Goal: Information Seeking & Learning: Learn about a topic

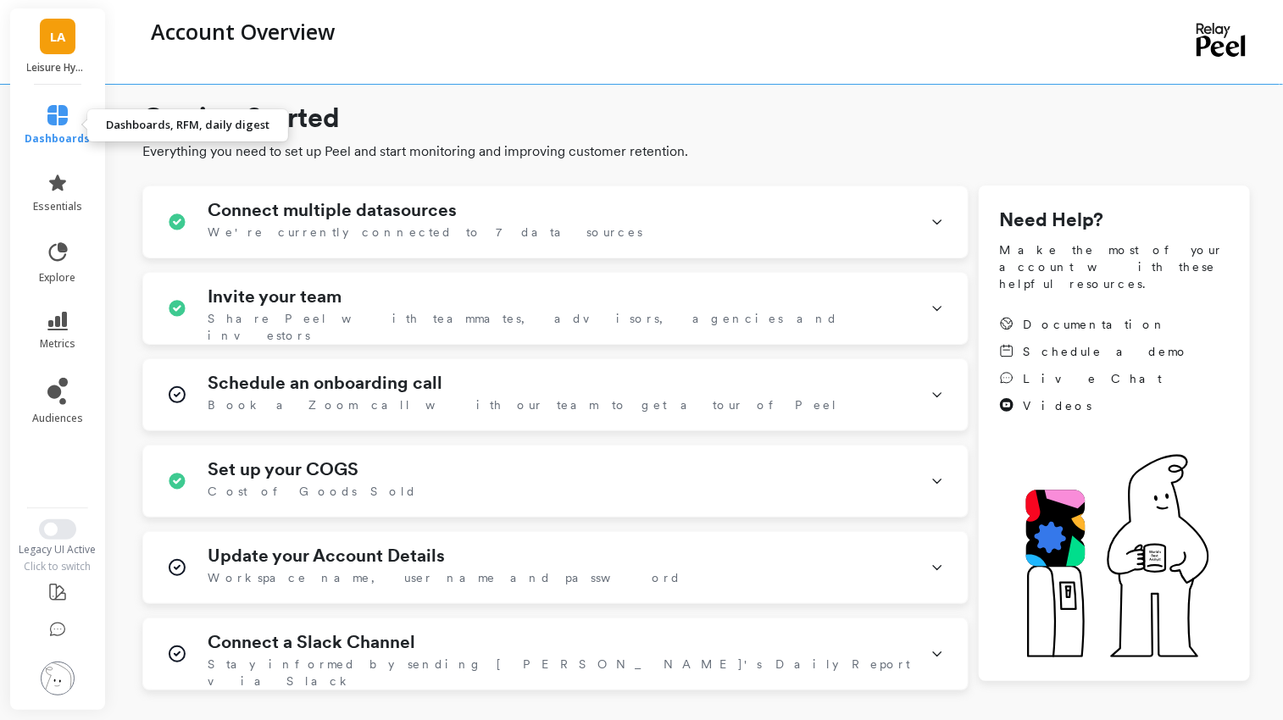
click at [58, 140] on span "dashboards" at bounding box center [57, 139] width 65 height 14
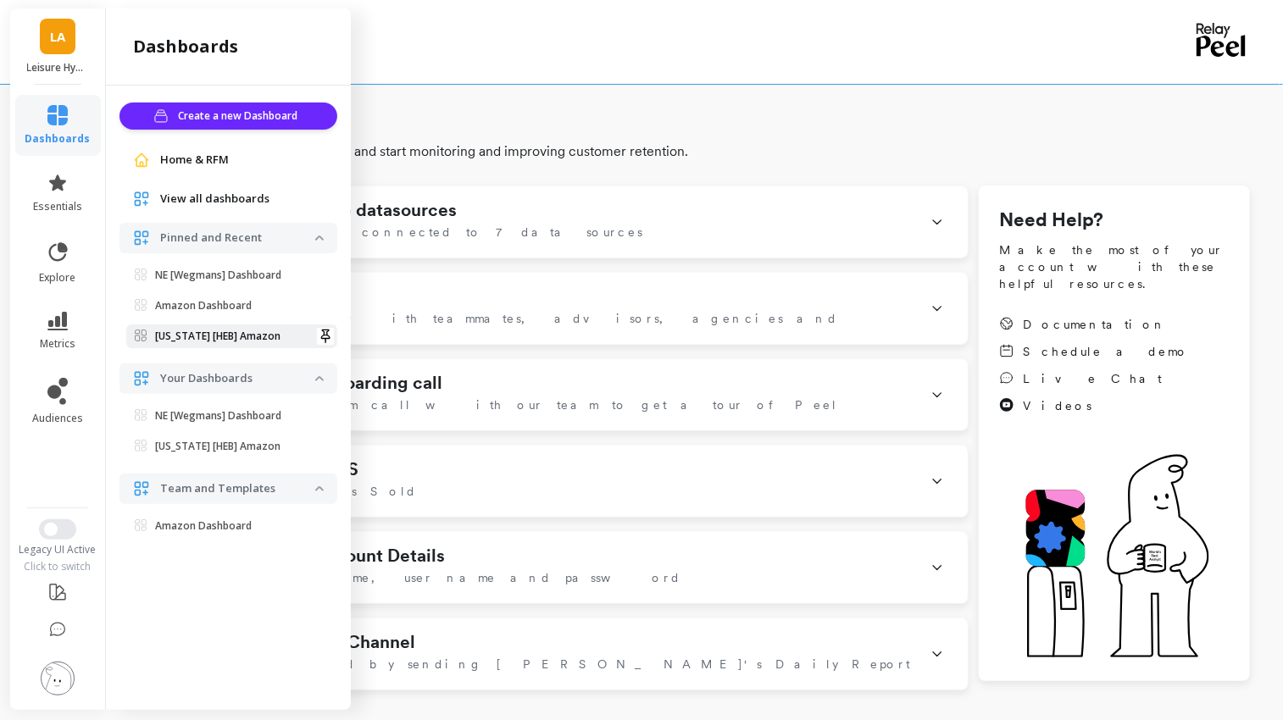
click at [215, 336] on p "[US_STATE] [HEB] Amazon" at bounding box center [217, 337] width 125 height 14
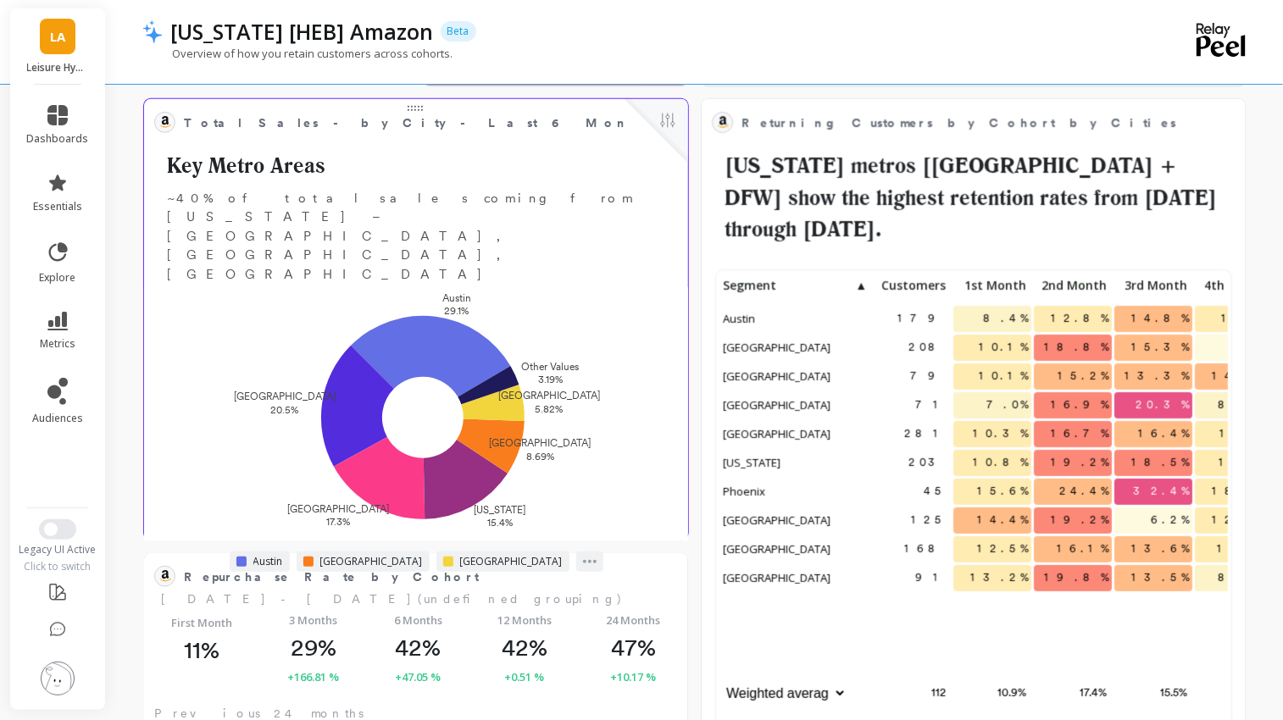
scroll to position [466, 0]
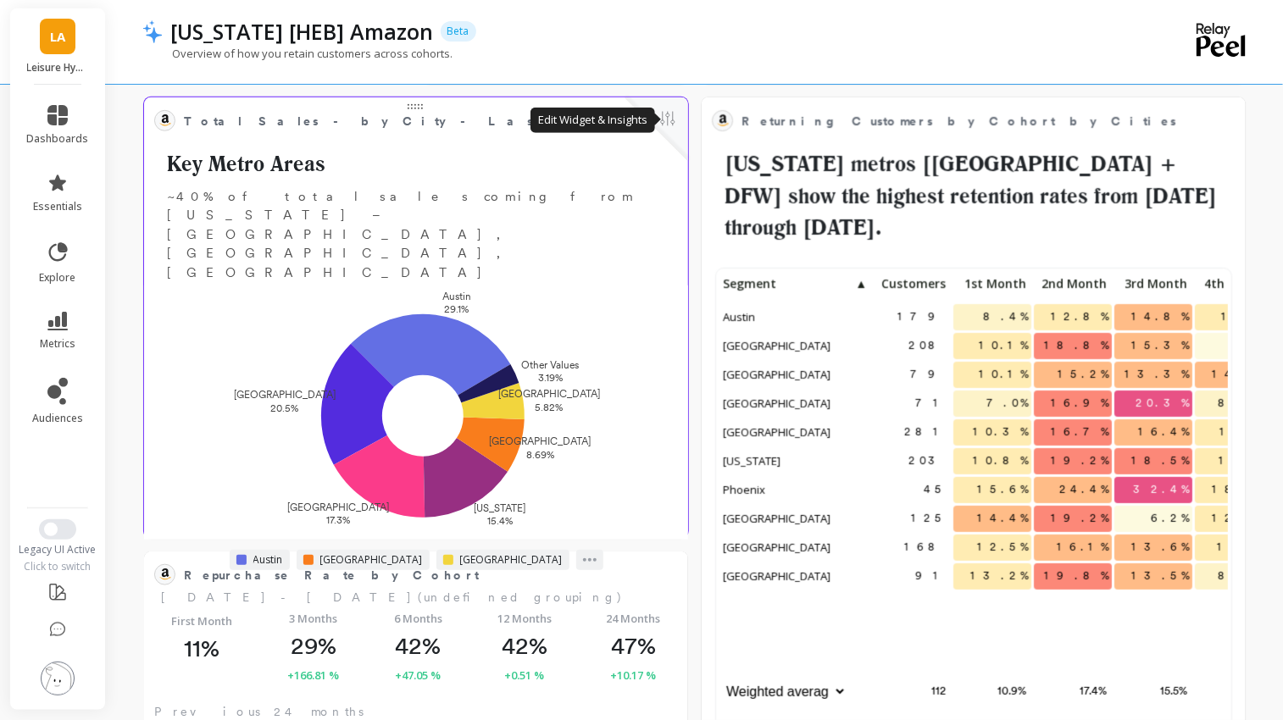
click at [667, 115] on button at bounding box center [667, 120] width 20 height 24
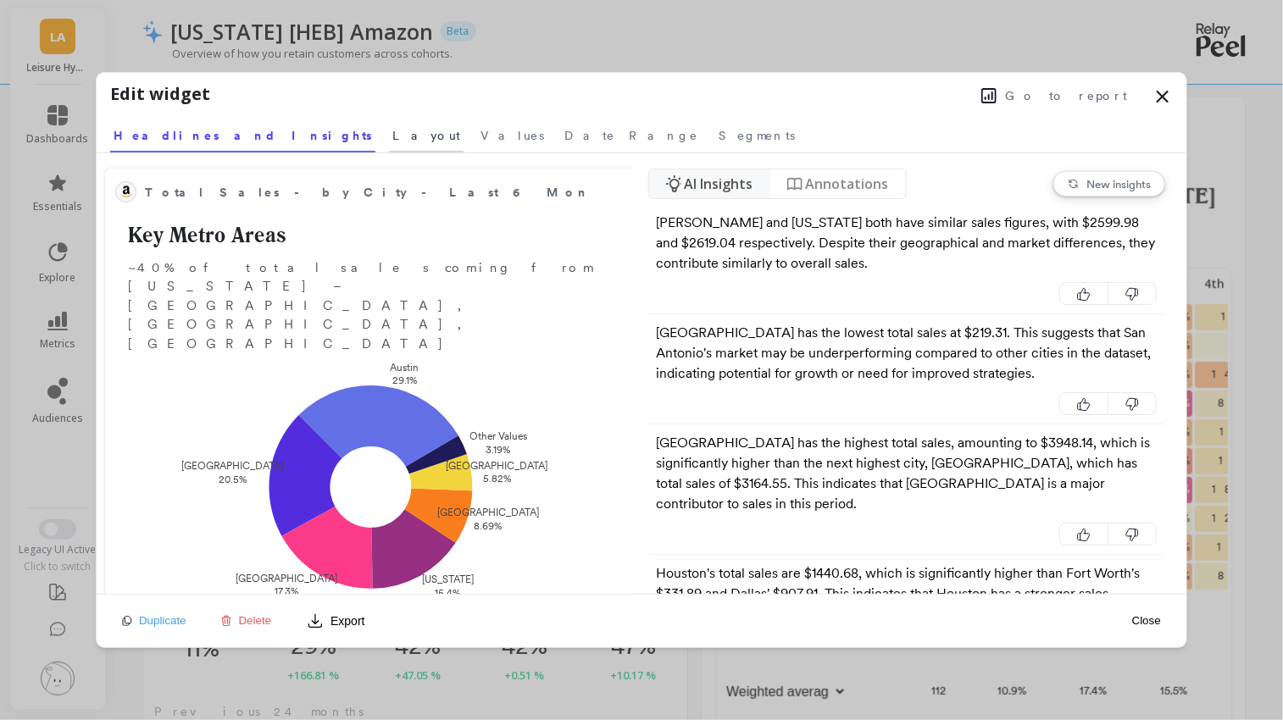
click at [392, 143] on span "Layout" at bounding box center [426, 135] width 68 height 17
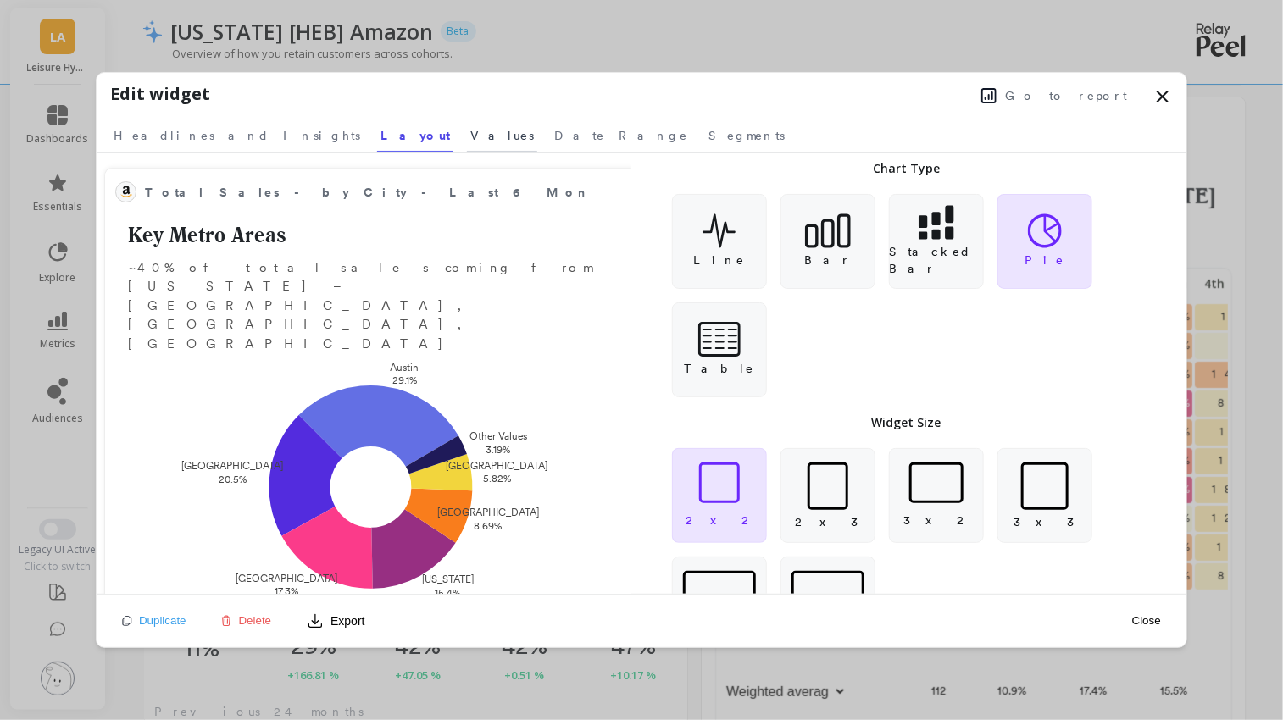
click at [470, 136] on span "Values" at bounding box center [502, 135] width 64 height 17
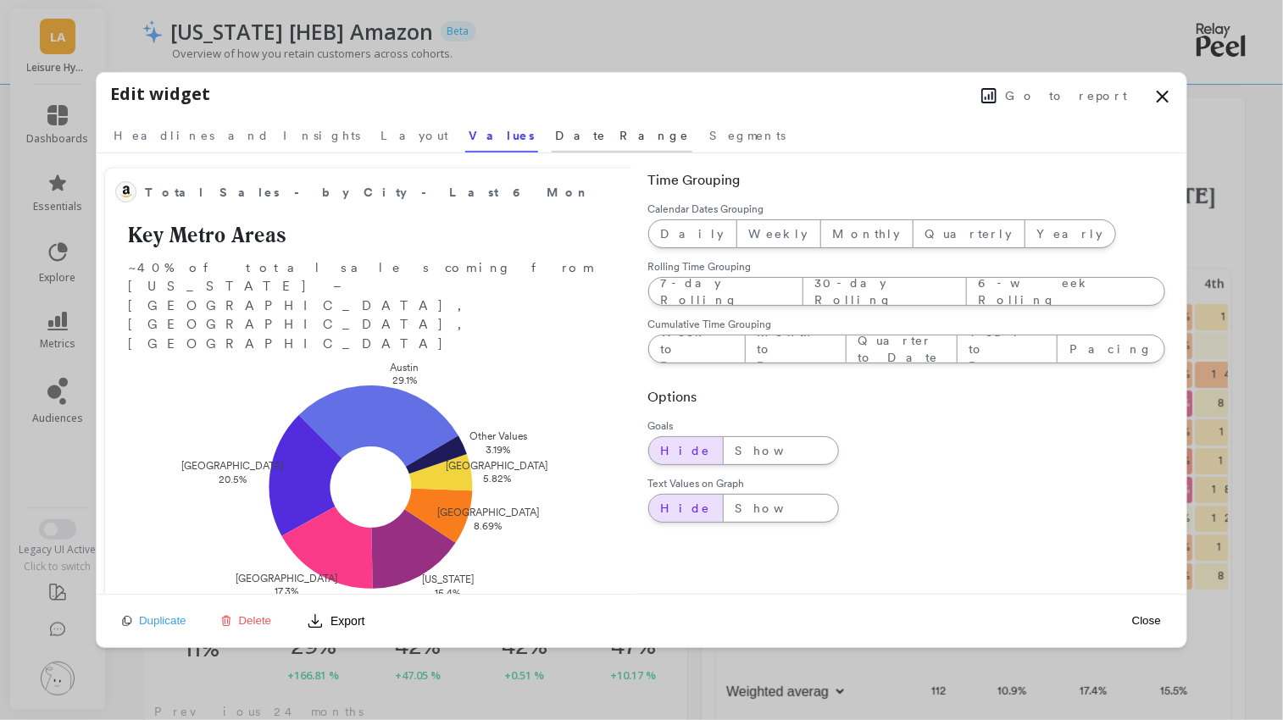
click at [555, 141] on span "Date Range" at bounding box center [622, 135] width 134 height 17
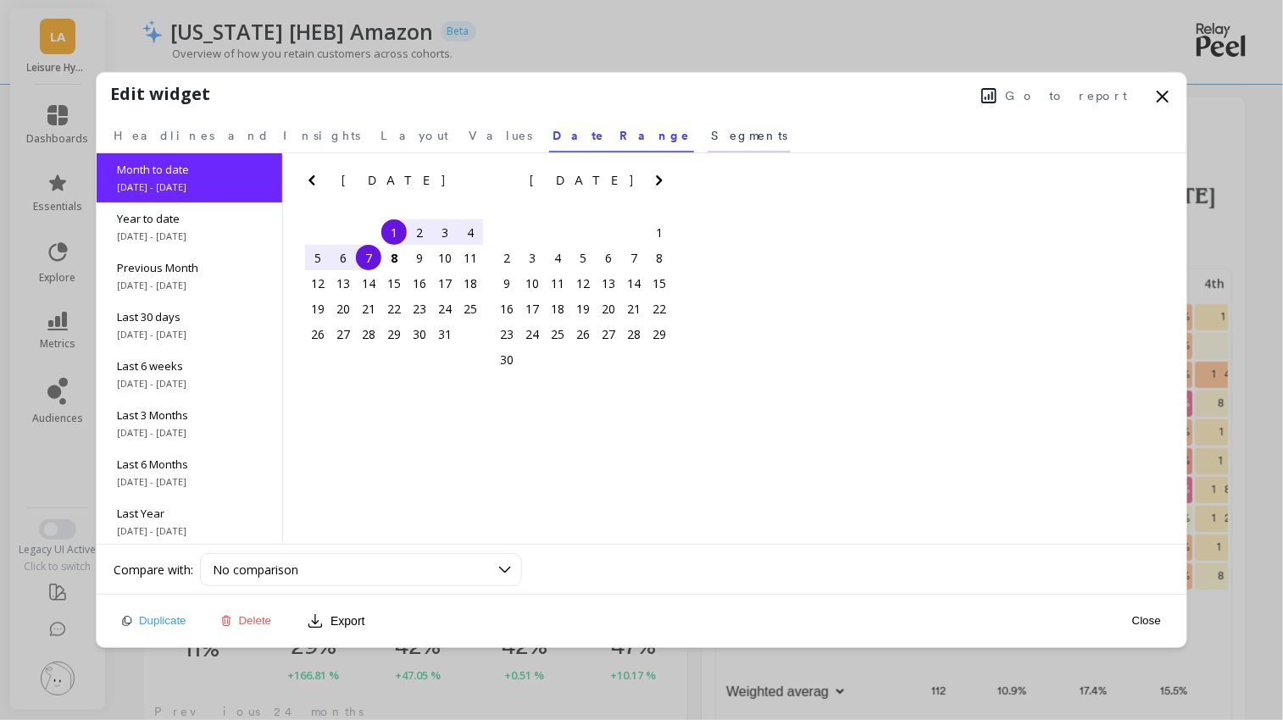
click at [711, 138] on span "Segments" at bounding box center [749, 135] width 76 height 17
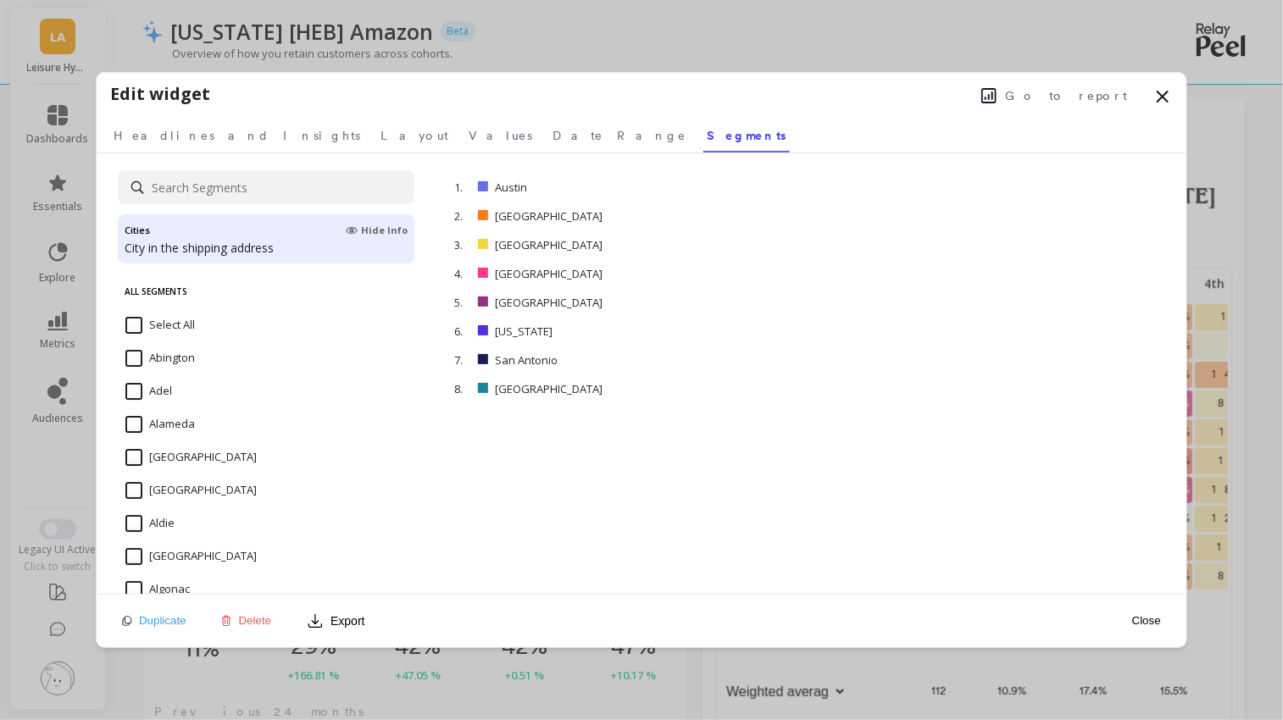
click at [1063, 103] on span "Go to report" at bounding box center [1066, 95] width 122 height 17
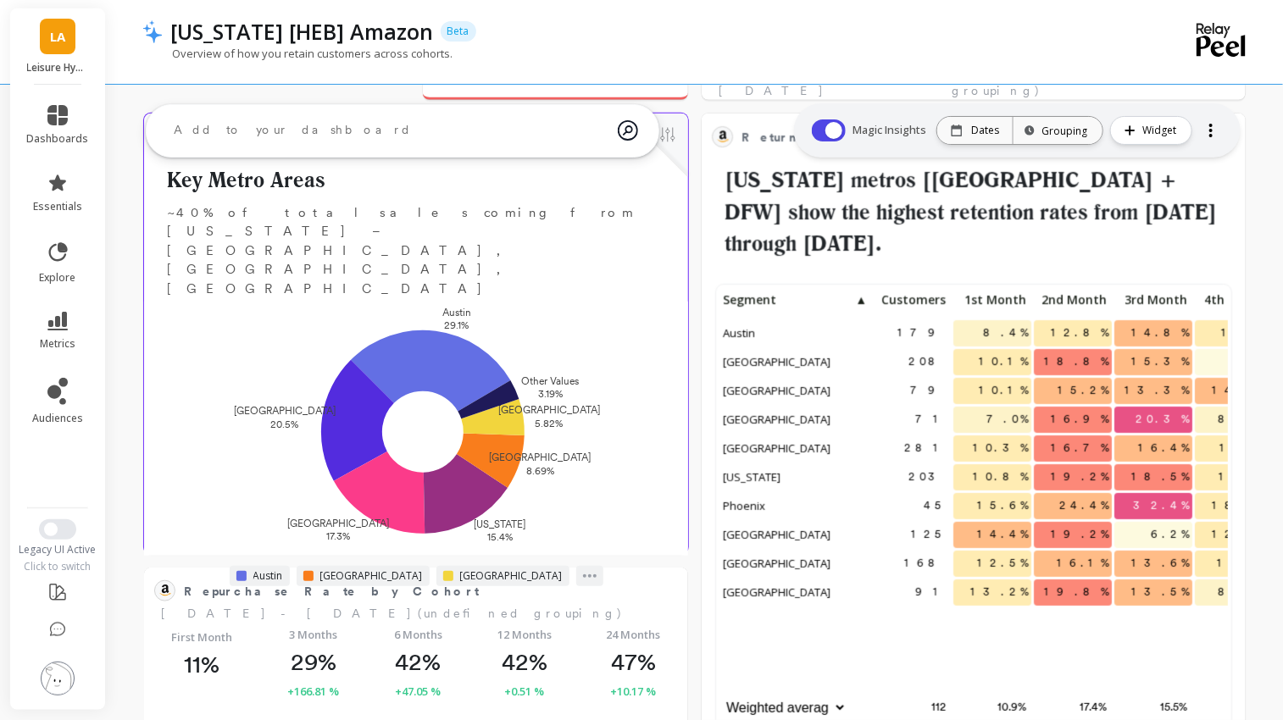
scroll to position [378, 0]
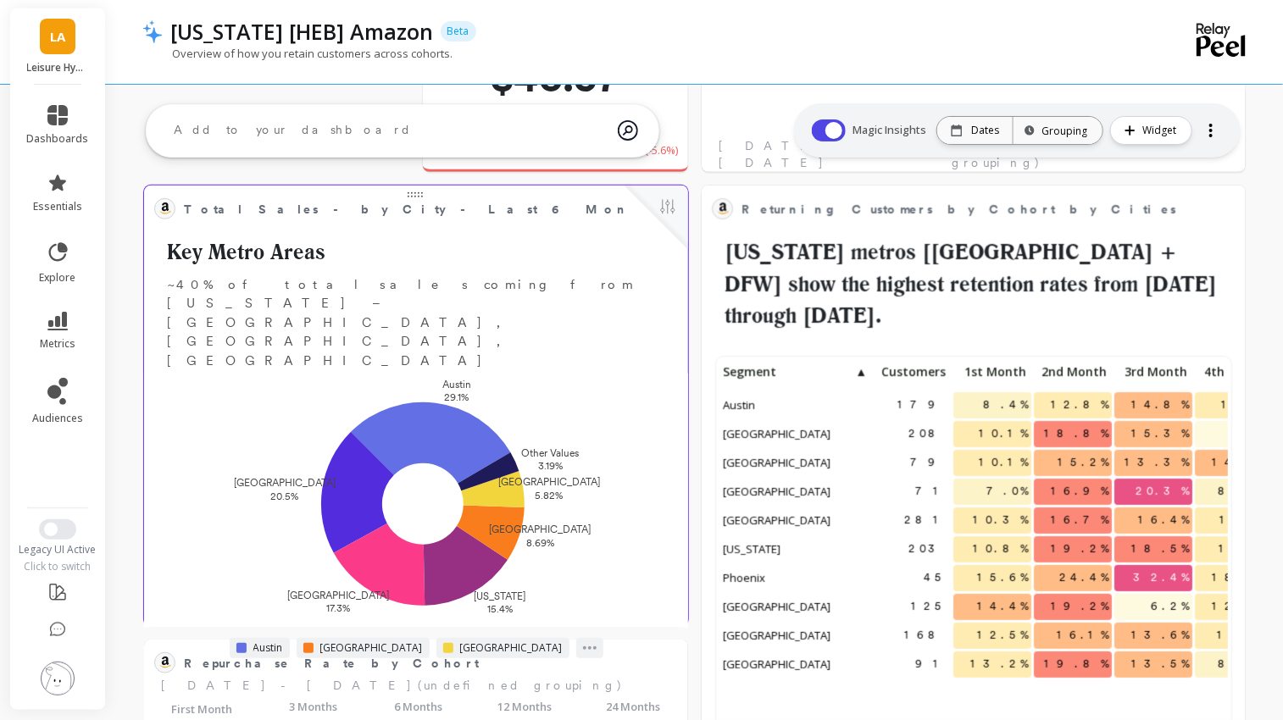
click at [592, 272] on div "Total Sales - by City - Last 6 Months Edit Widget & Insights Key Metro Areas ~4…" at bounding box center [416, 283] width 524 height 175
click at [667, 208] on button at bounding box center [667, 209] width 20 height 24
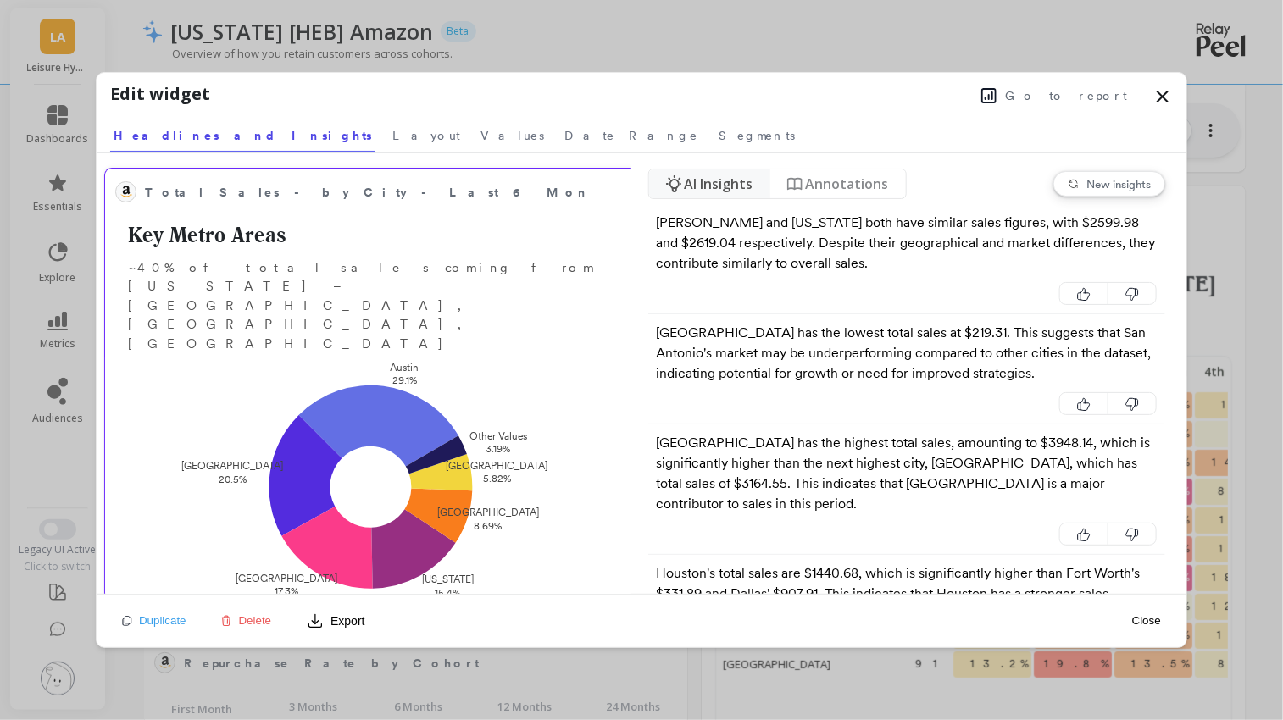
scroll to position [89, 0]
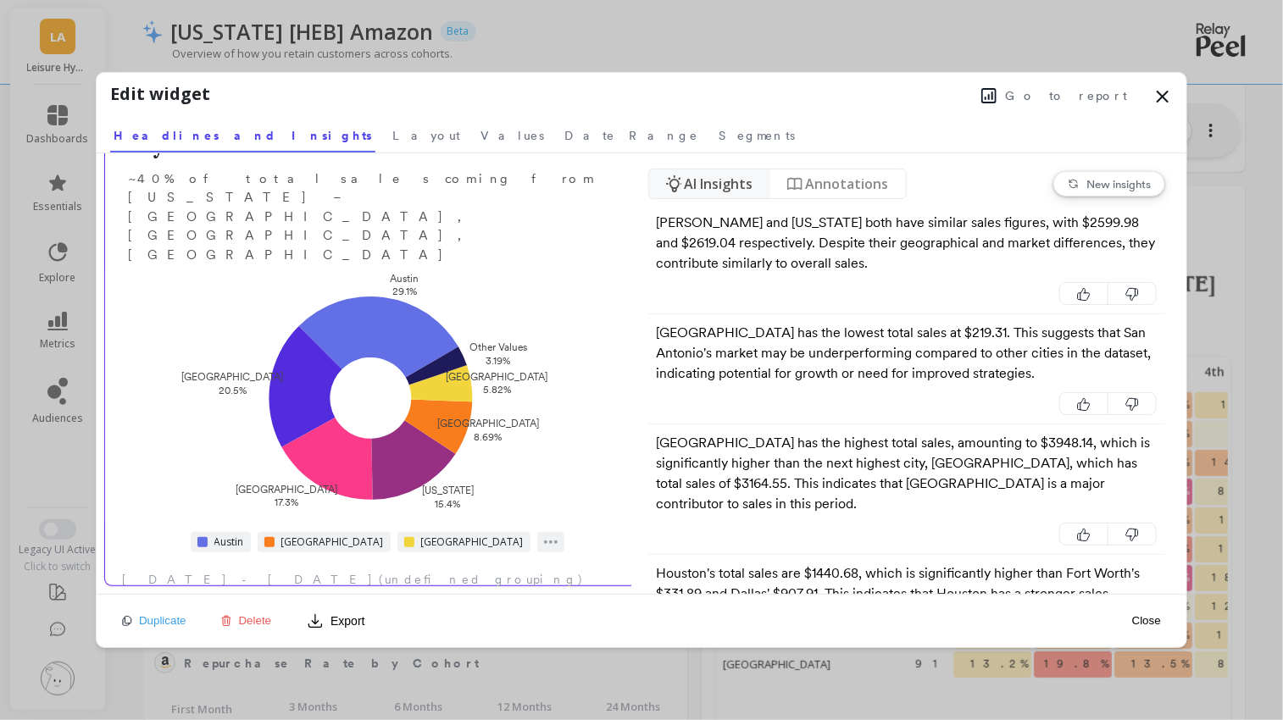
click at [244, 535] on span "Austin" at bounding box center [229, 542] width 30 height 14
click at [392, 138] on span "Layout" at bounding box center [426, 135] width 68 height 17
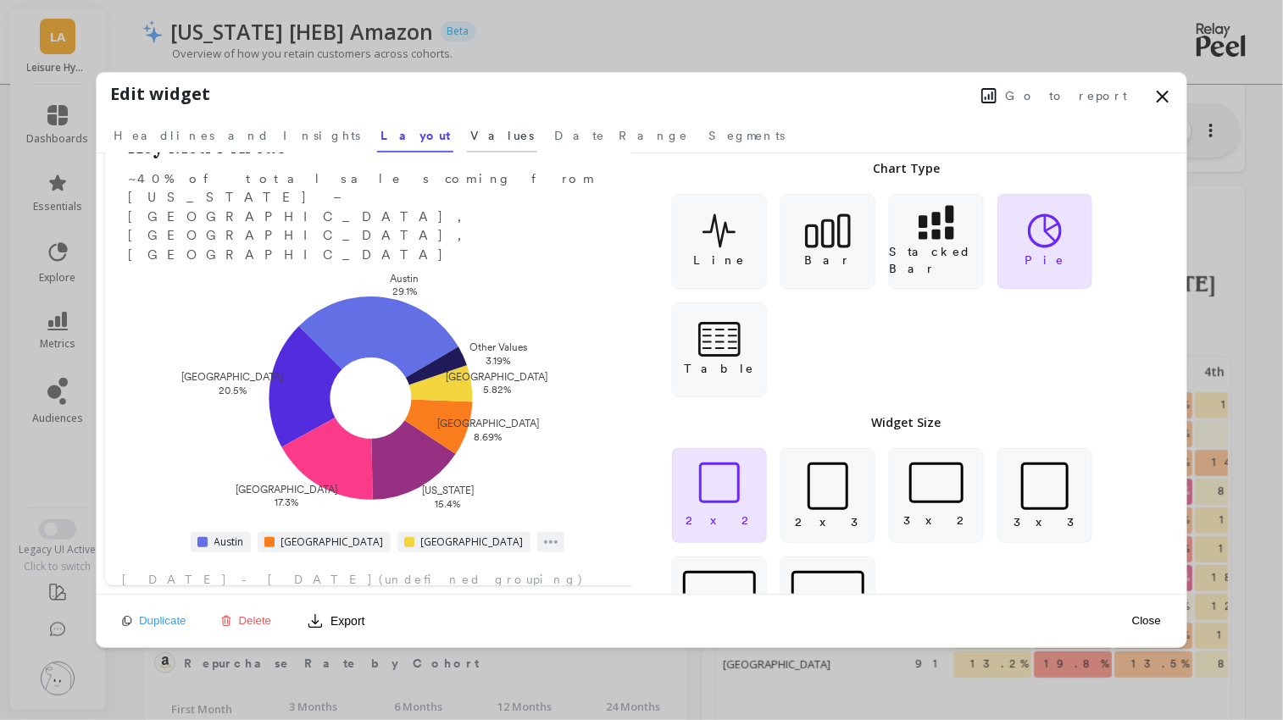
click at [470, 136] on span "Values" at bounding box center [502, 135] width 64 height 17
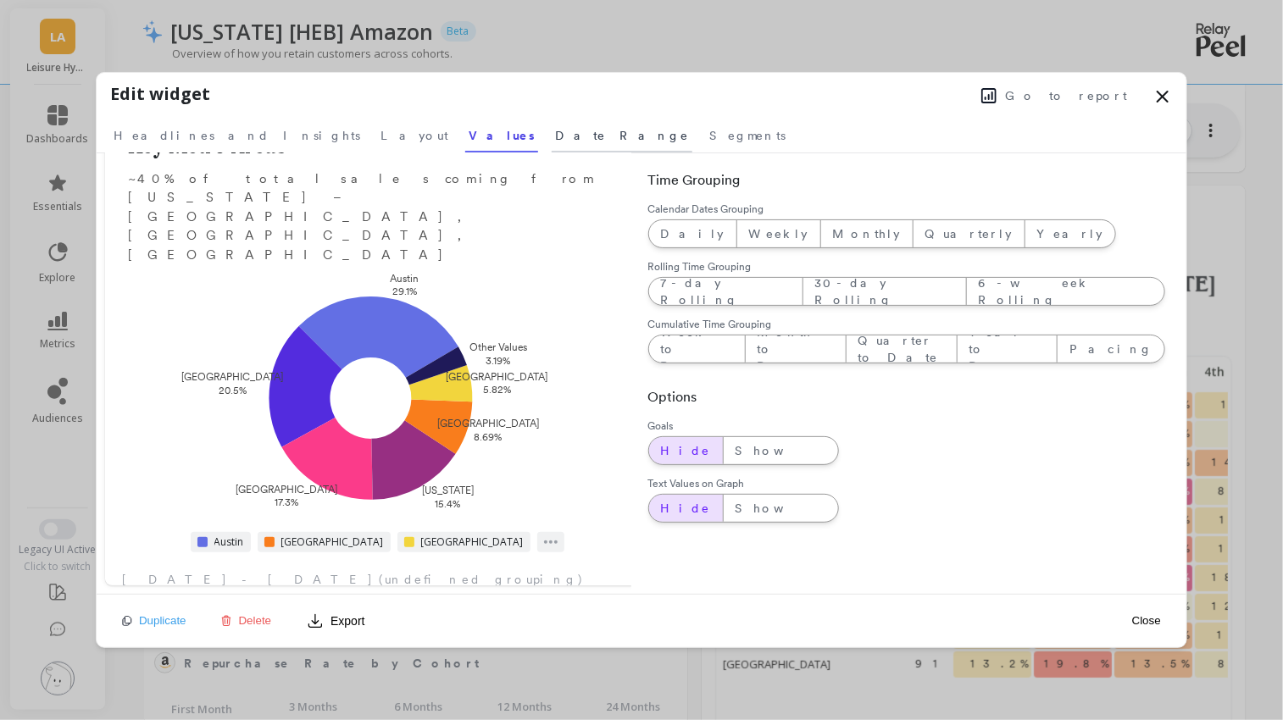
click at [552, 134] on link "Date Range" at bounding box center [622, 133] width 141 height 39
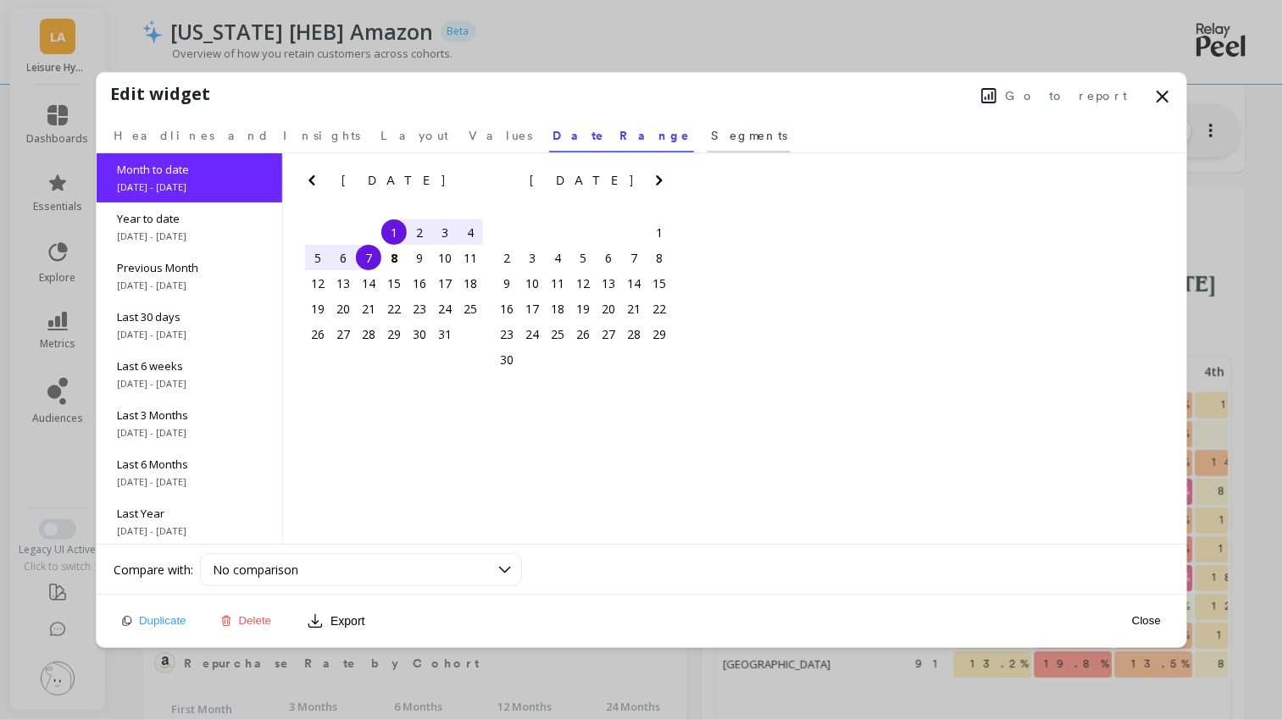
click at [711, 137] on span "Segments" at bounding box center [749, 135] width 76 height 17
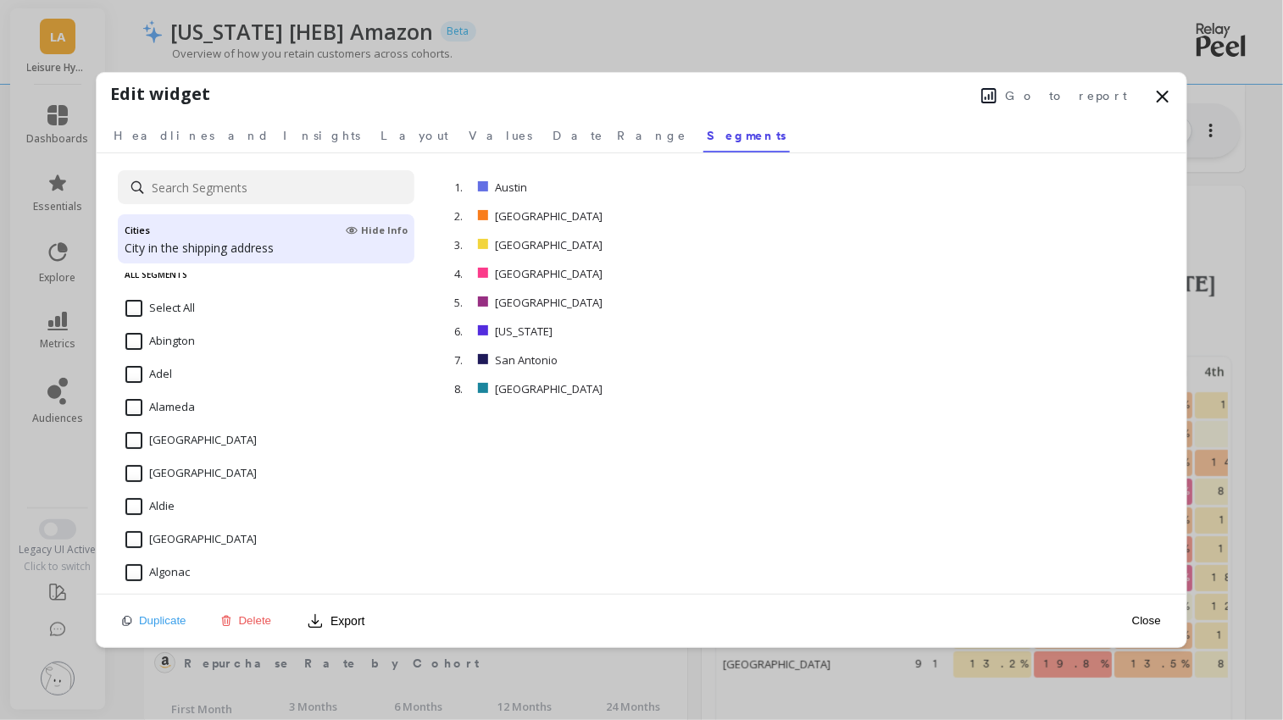
scroll to position [21, 0]
click at [298, 240] on p "City in the shipping address" at bounding box center [266, 248] width 283 height 17
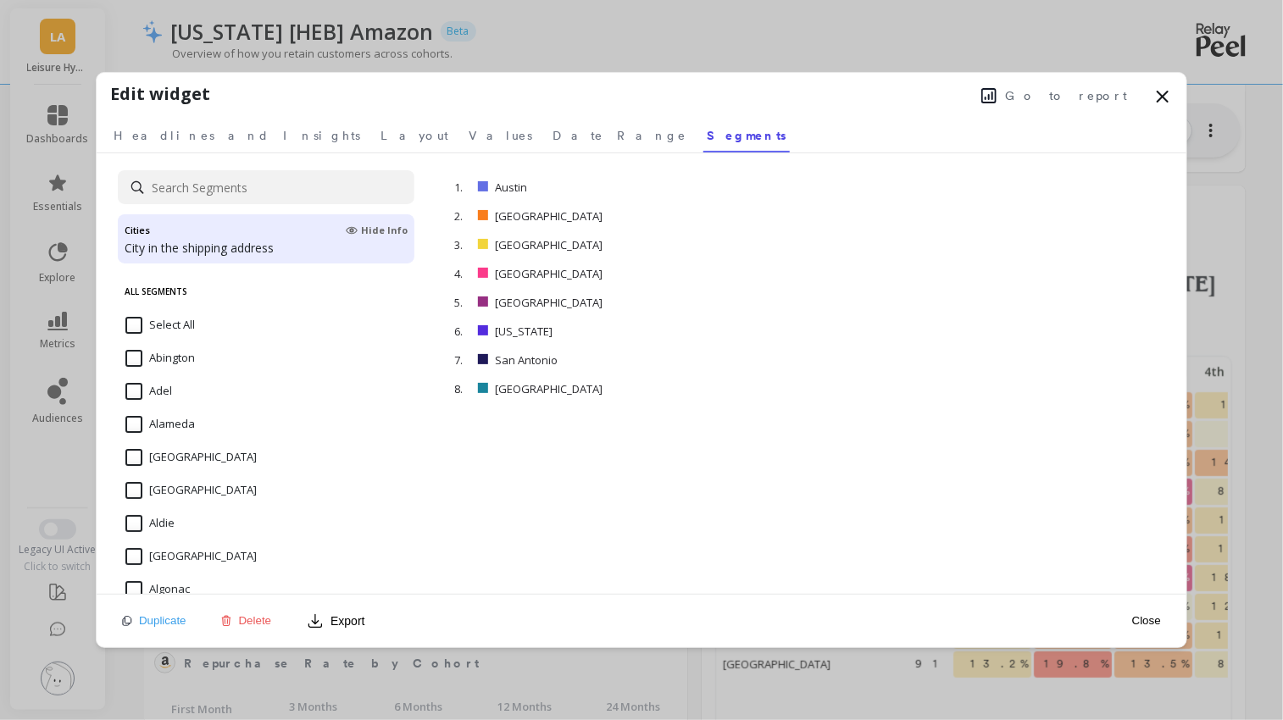
click at [131, 323] on input "Select All" at bounding box center [159, 325] width 69 height 17
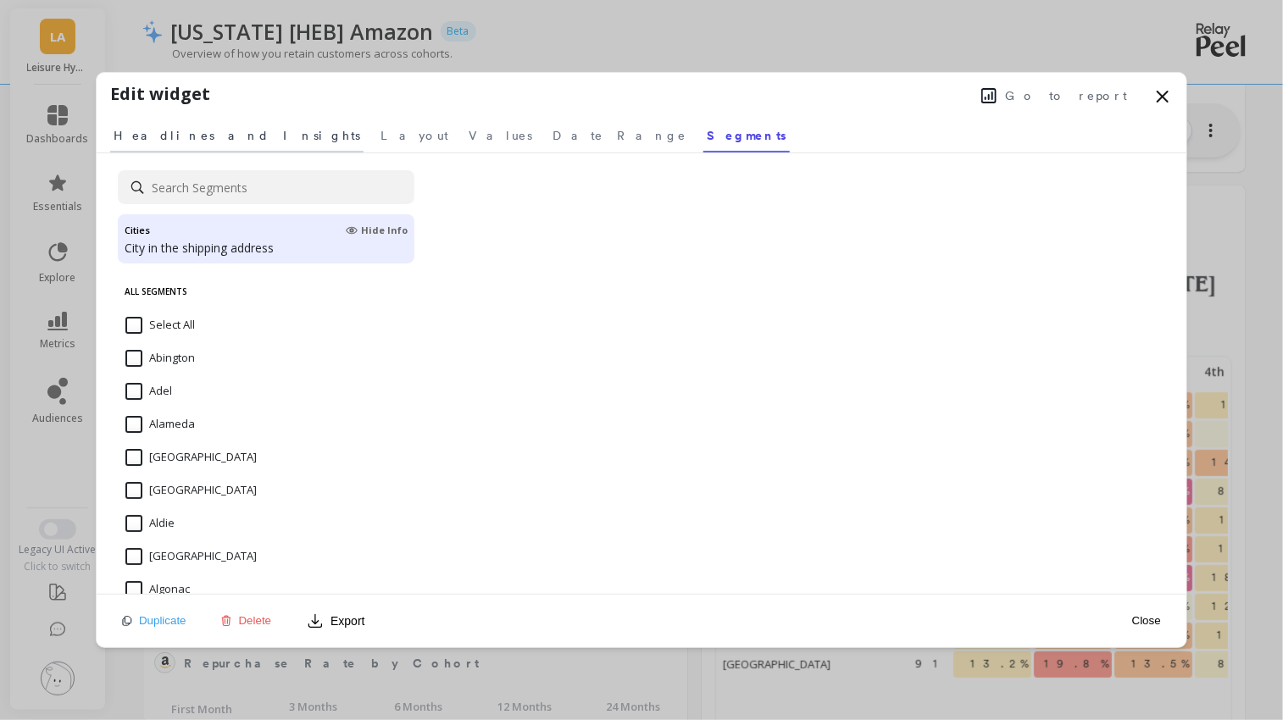
click at [147, 145] on link "Headlines and Insights" at bounding box center [236, 133] width 253 height 39
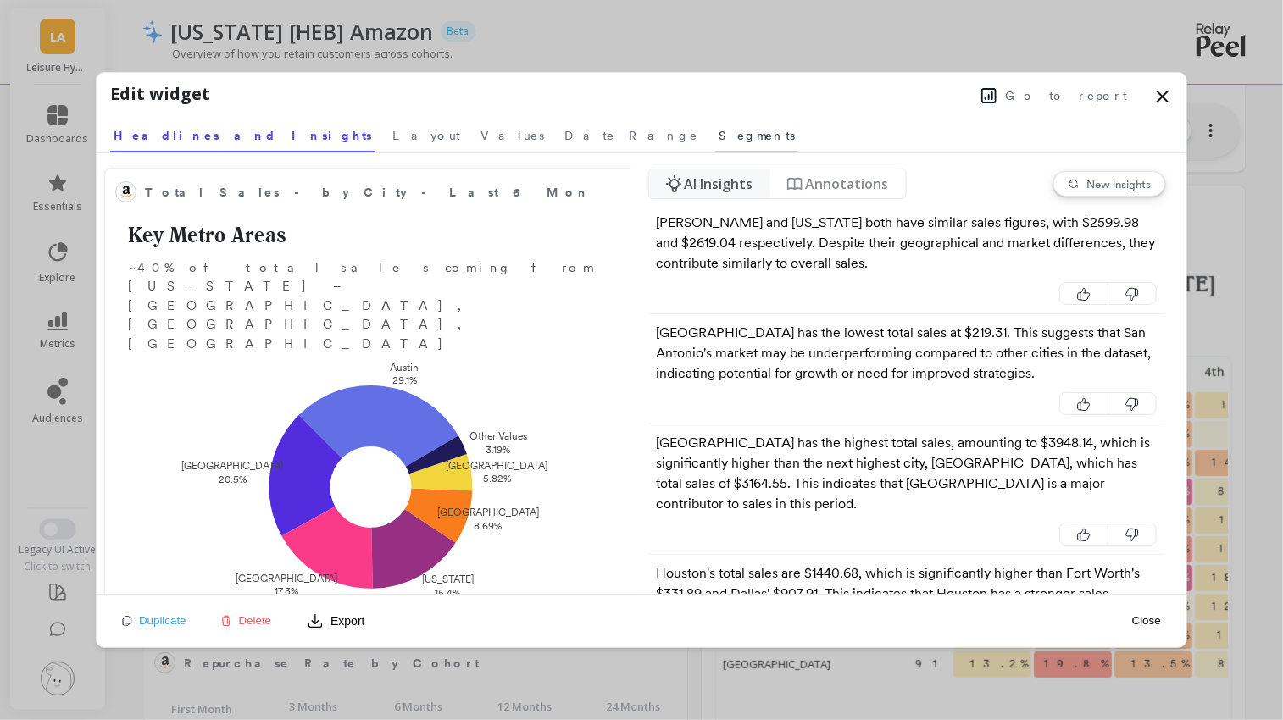
click at [718, 135] on span "Segments" at bounding box center [756, 135] width 76 height 17
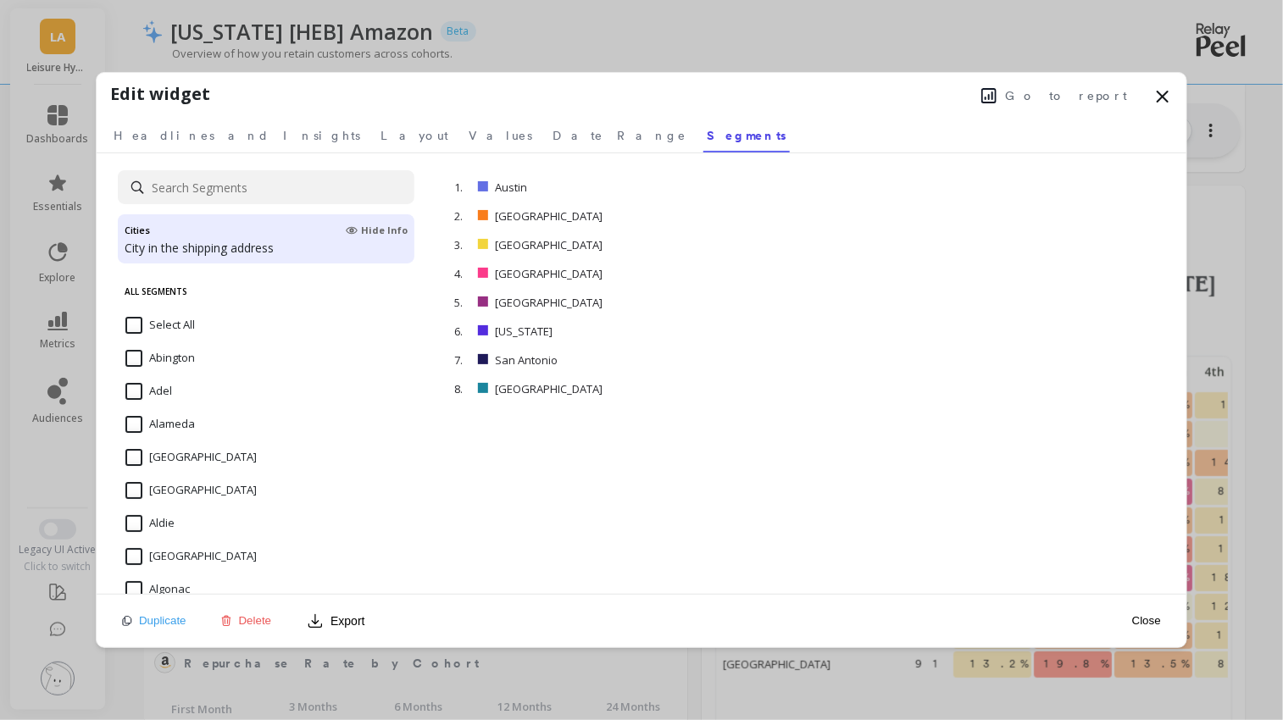
click at [129, 320] on input "Select All" at bounding box center [159, 325] width 69 height 17
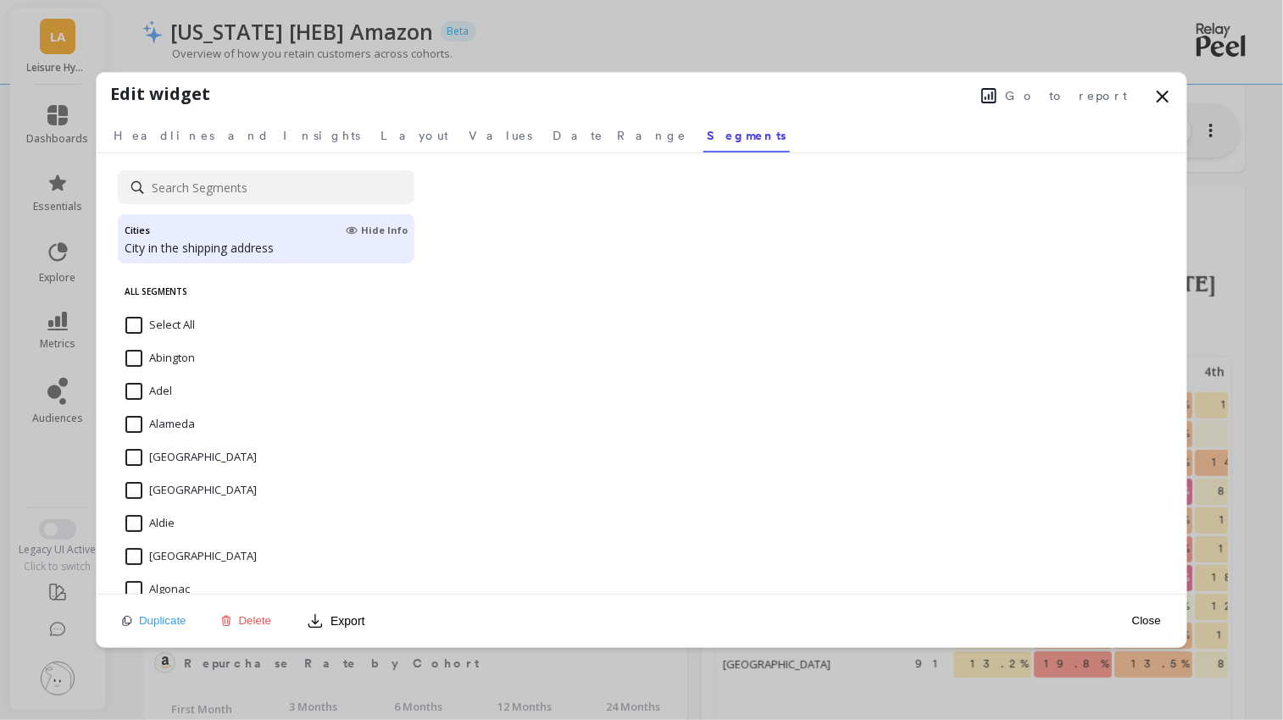
click at [129, 320] on input "Select All" at bounding box center [159, 325] width 69 height 17
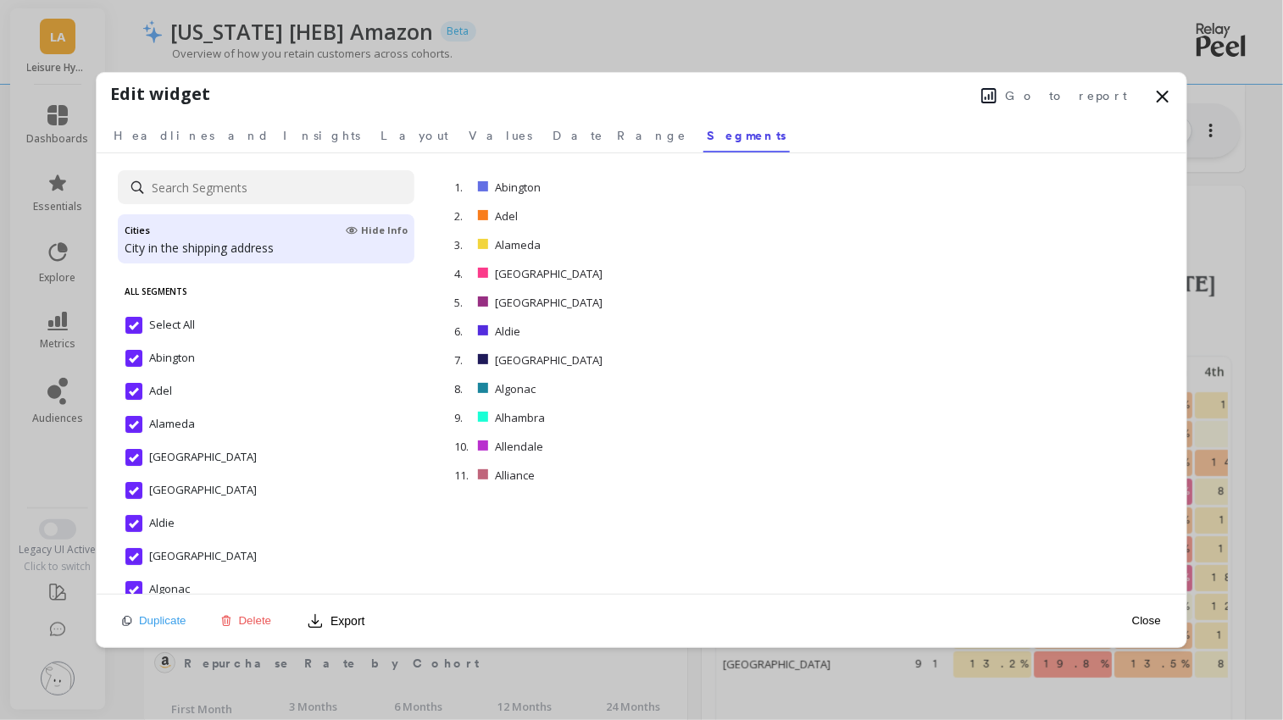
click at [129, 320] on input "Select All" at bounding box center [159, 325] width 69 height 17
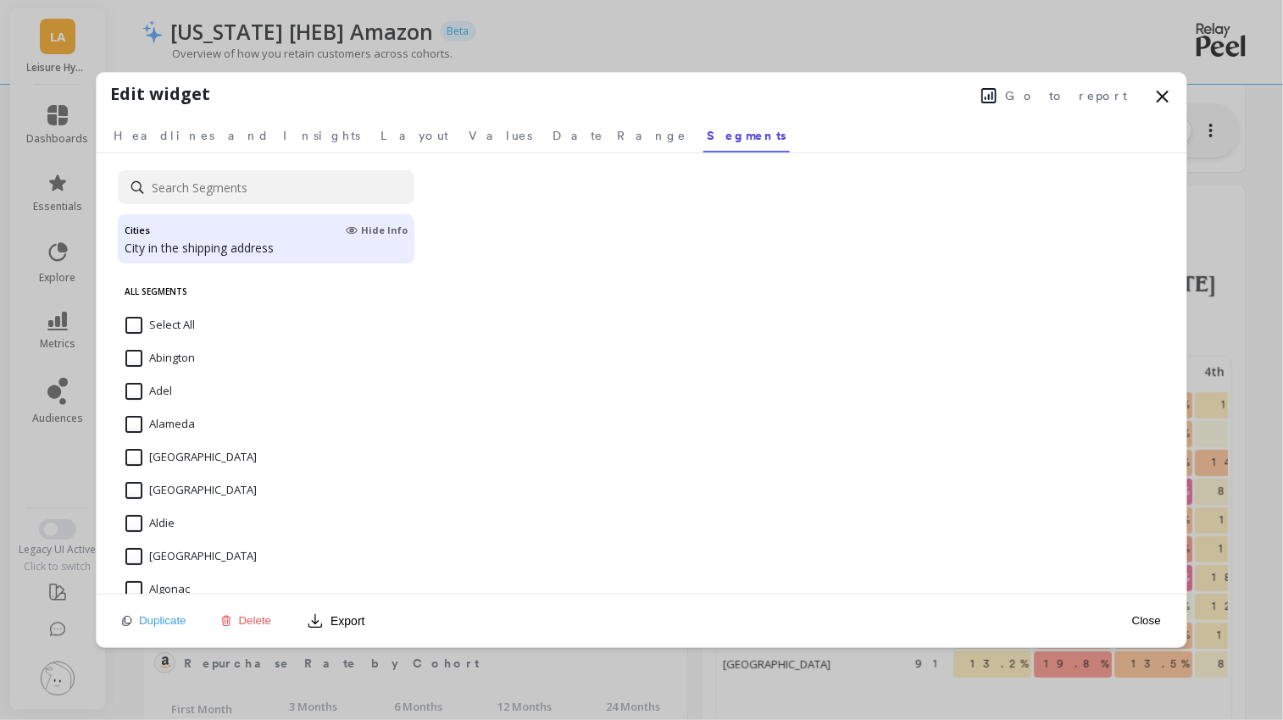
click at [1162, 93] on icon at bounding box center [1162, 96] width 20 height 20
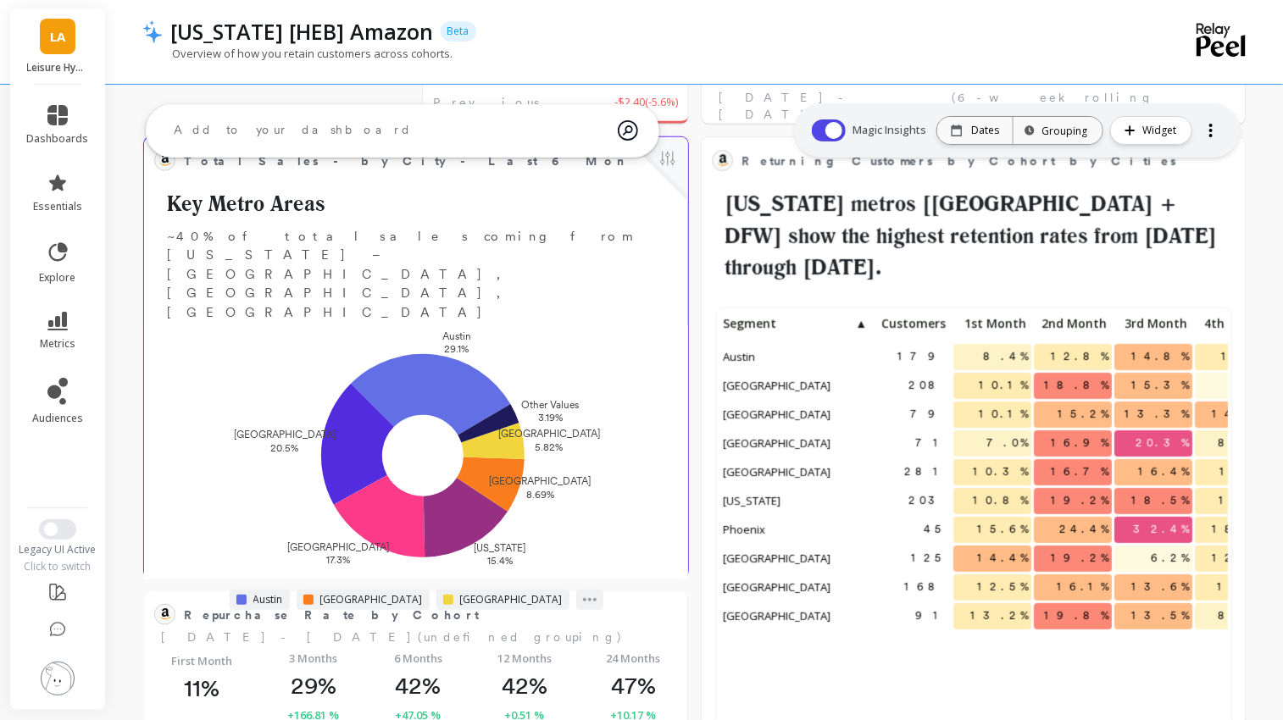
scroll to position [424, 0]
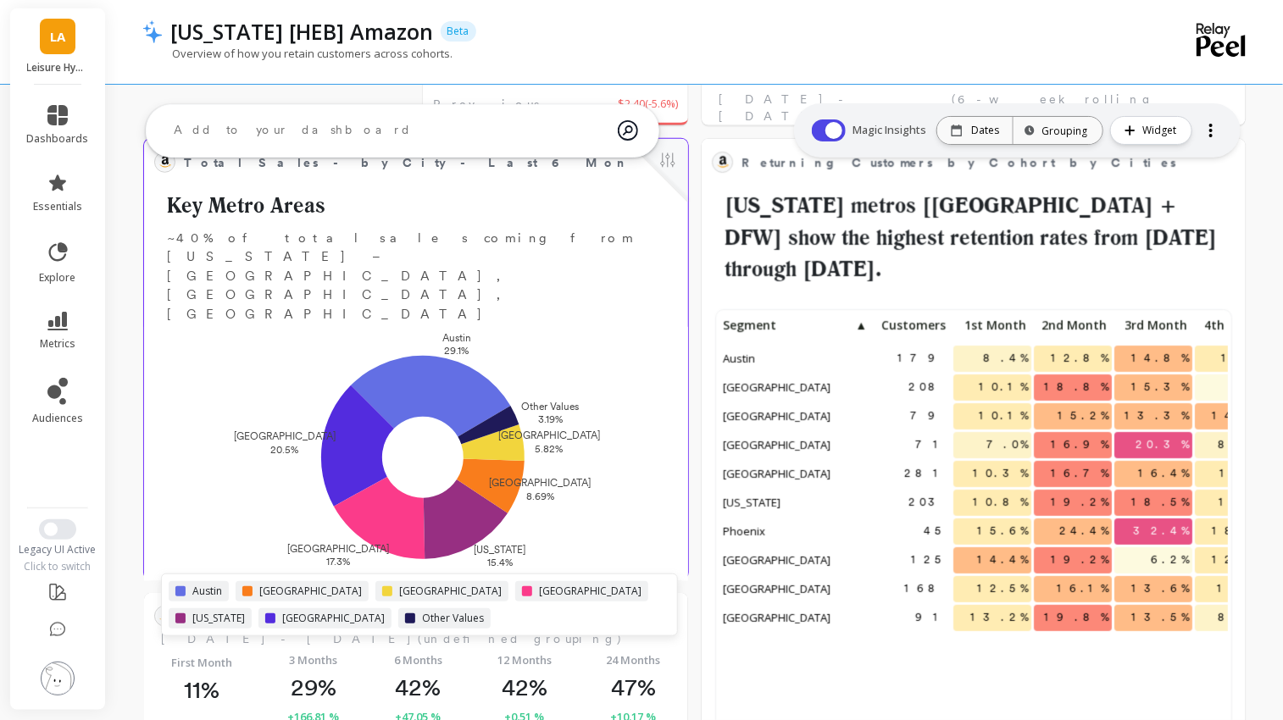
click at [528, 581] on div "Austin Dallas Houston Los Angeles New York San Francisco Other Values" at bounding box center [420, 604] width 502 height 47
click at [422, 612] on span "Other Values" at bounding box center [453, 619] width 62 height 14
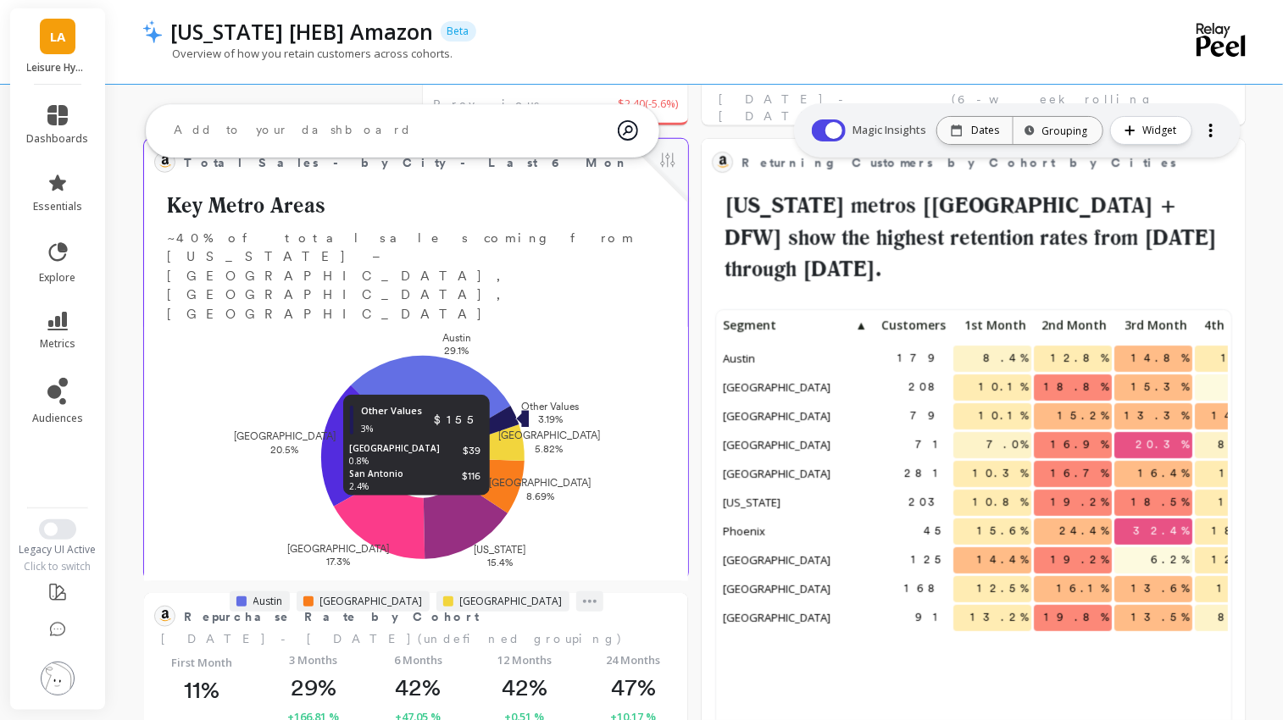
click at [507, 406] on icon at bounding box center [487, 425] width 61 height 38
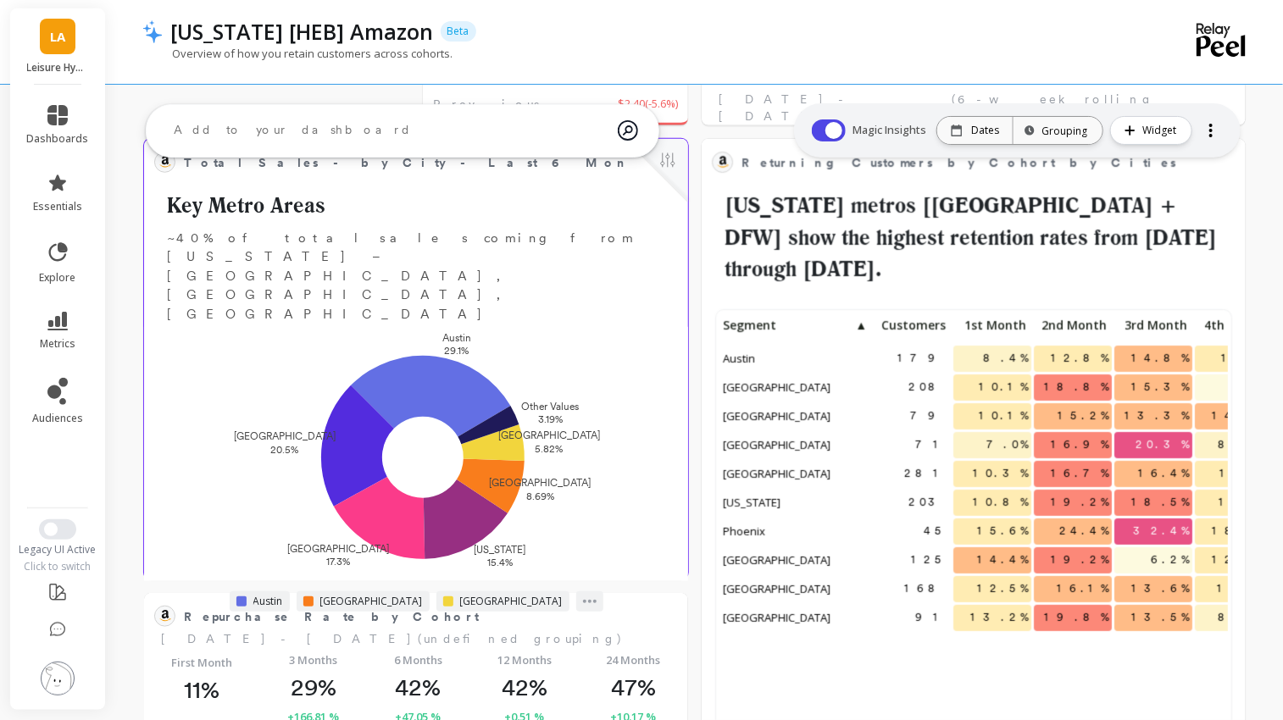
click at [673, 165] on button at bounding box center [667, 162] width 20 height 24
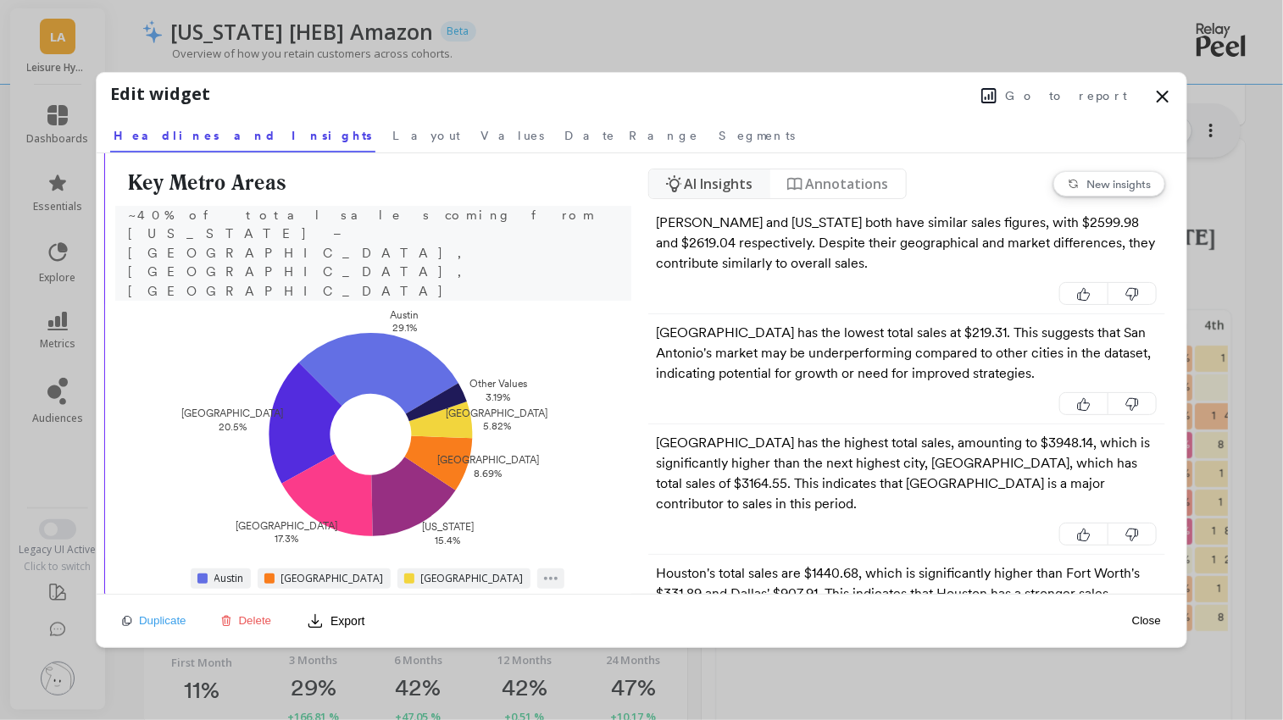
scroll to position [64, 0]
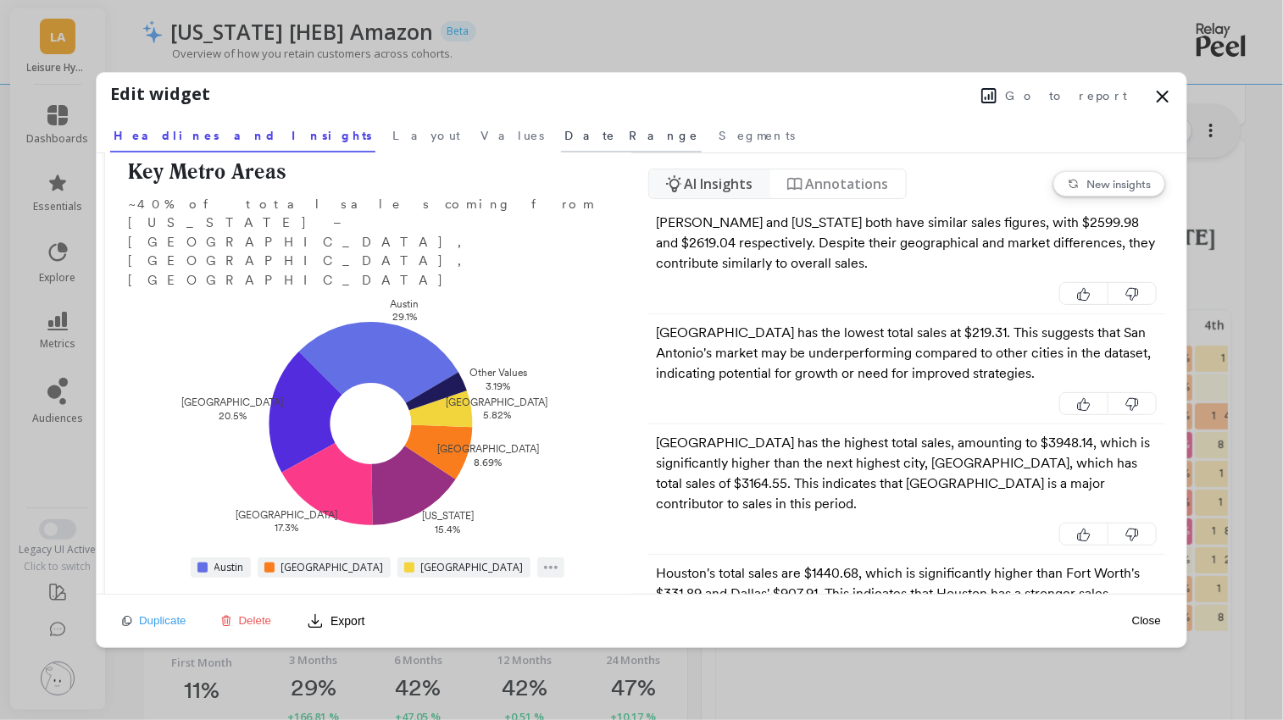
click at [564, 131] on span "Date Range" at bounding box center [631, 135] width 134 height 17
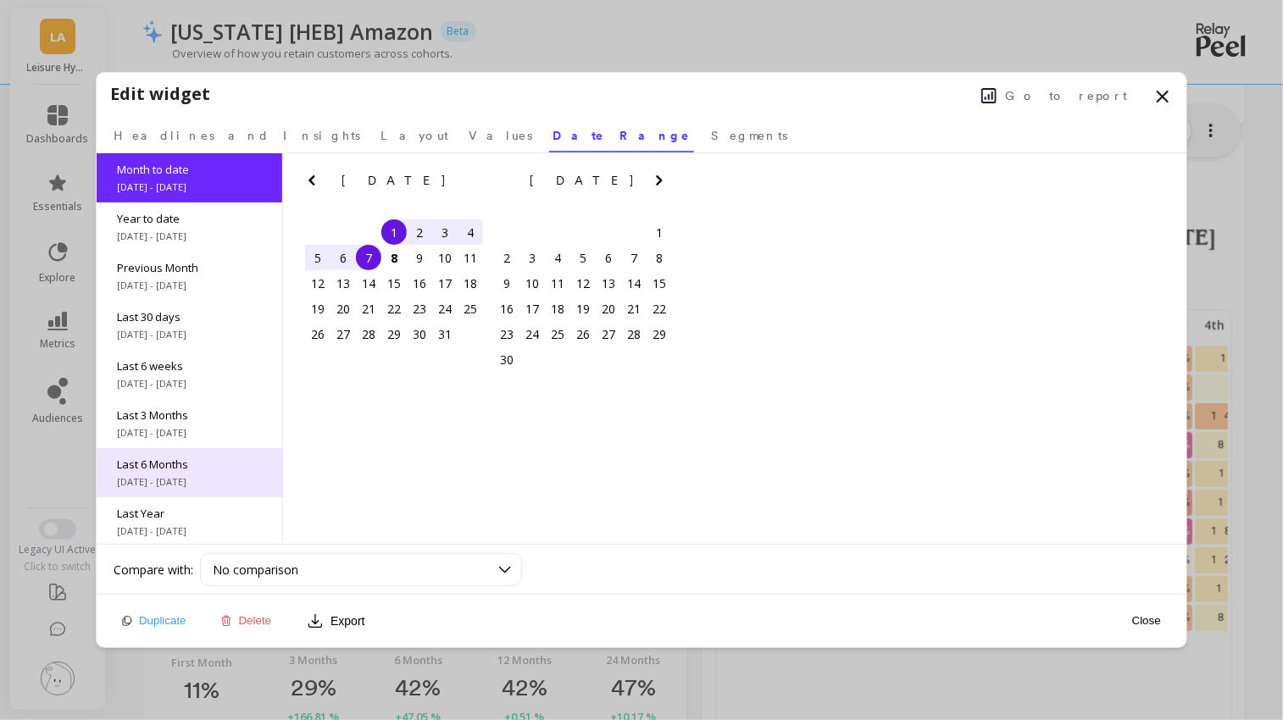
click at [193, 461] on span "Last 6 Months" at bounding box center [189, 464] width 145 height 15
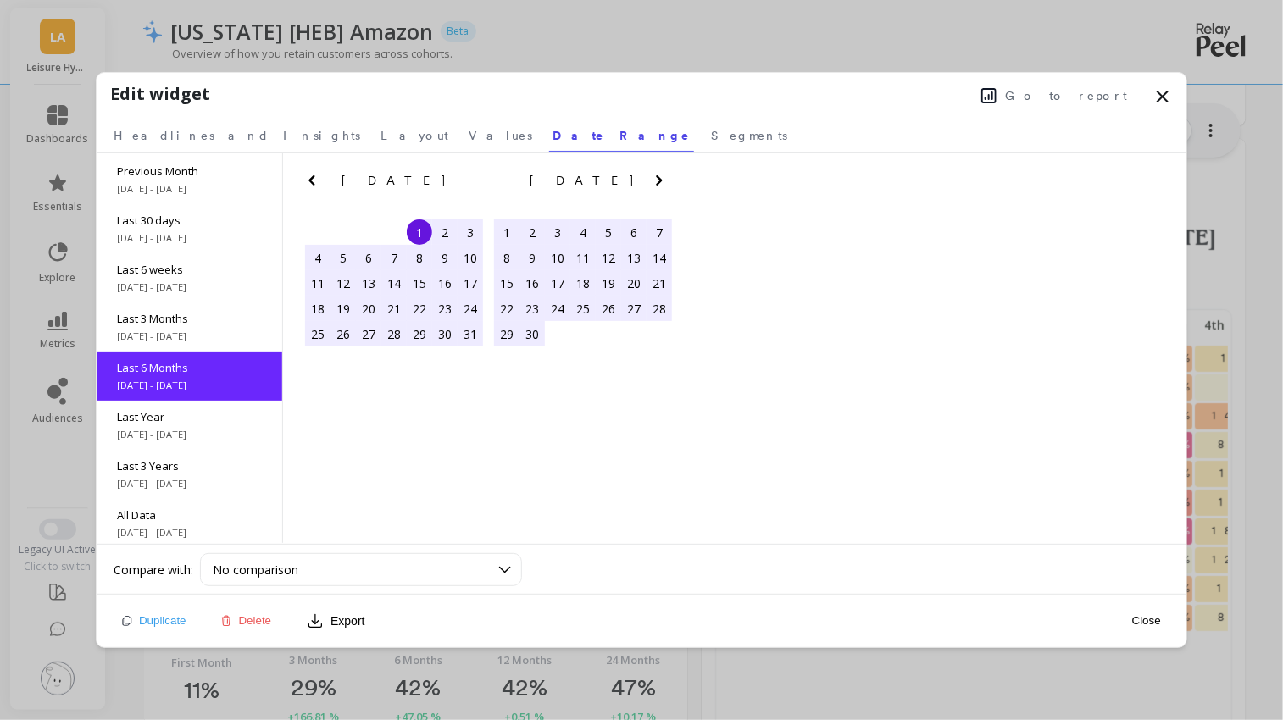
scroll to position [101, 0]
click at [169, 138] on span "Headlines and Insights" at bounding box center [237, 135] width 247 height 17
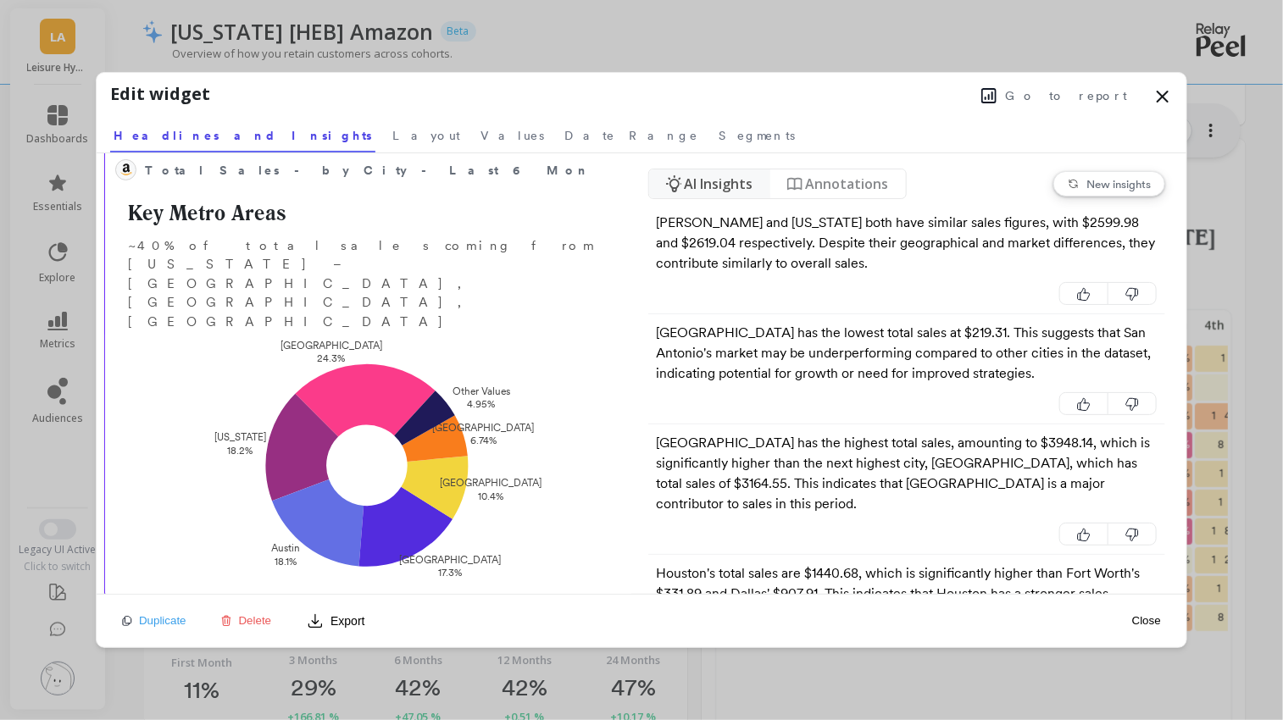
scroll to position [0, 0]
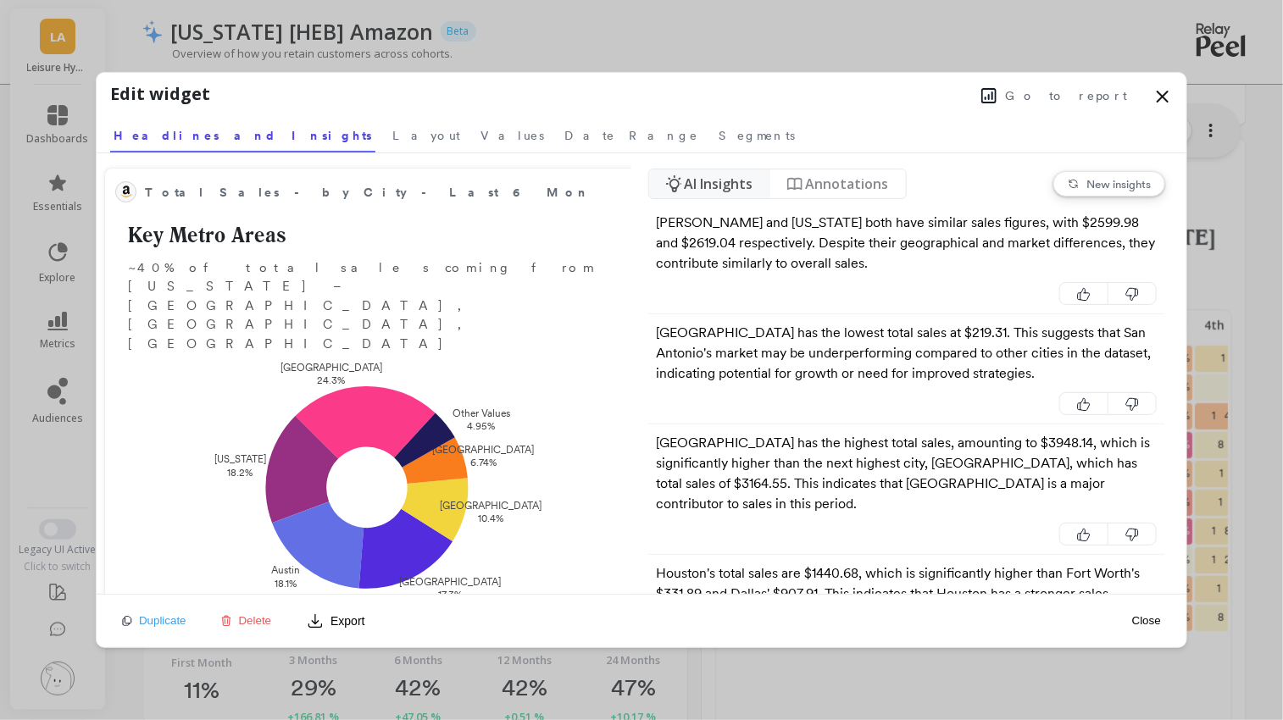
click at [995, 89] on icon at bounding box center [989, 96] width 14 height 14
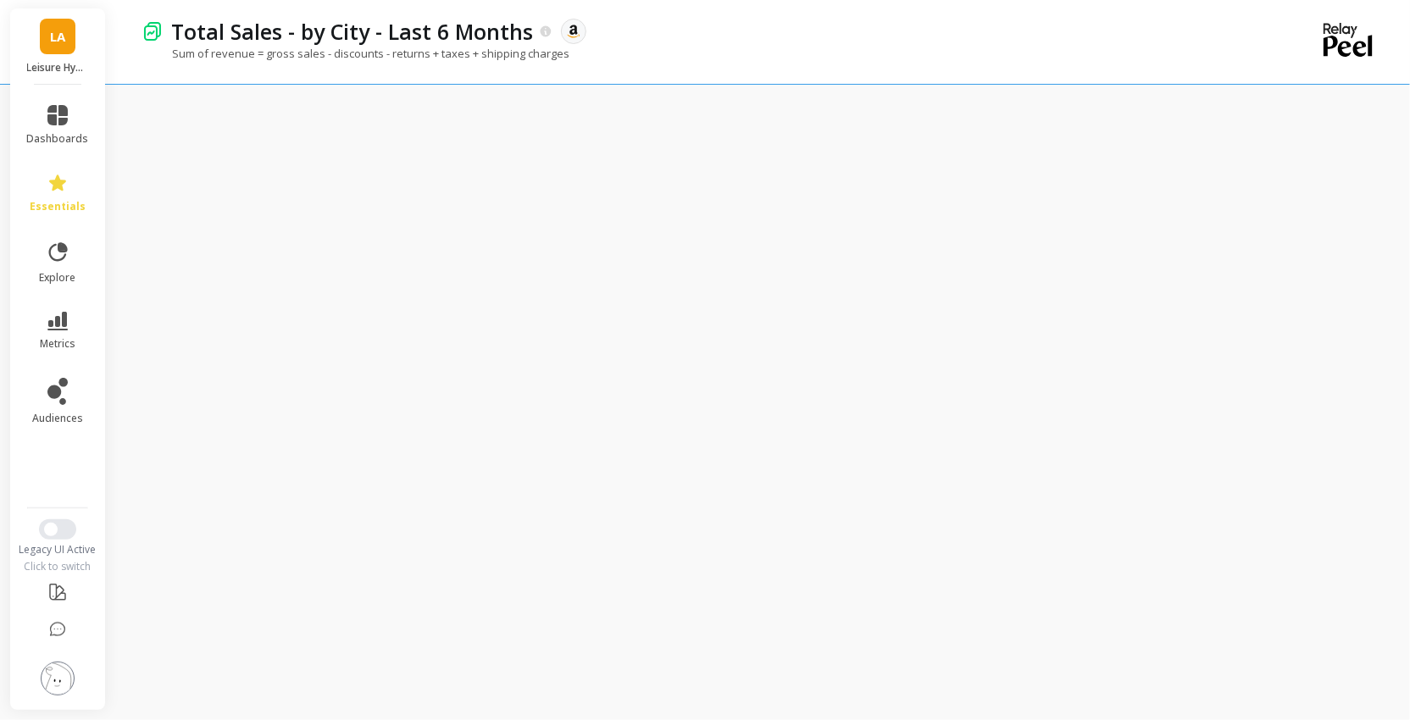
click at [1282, 30] on icon at bounding box center [1347, 40] width 49 height 34
